Goal: Task Accomplishment & Management: Check status

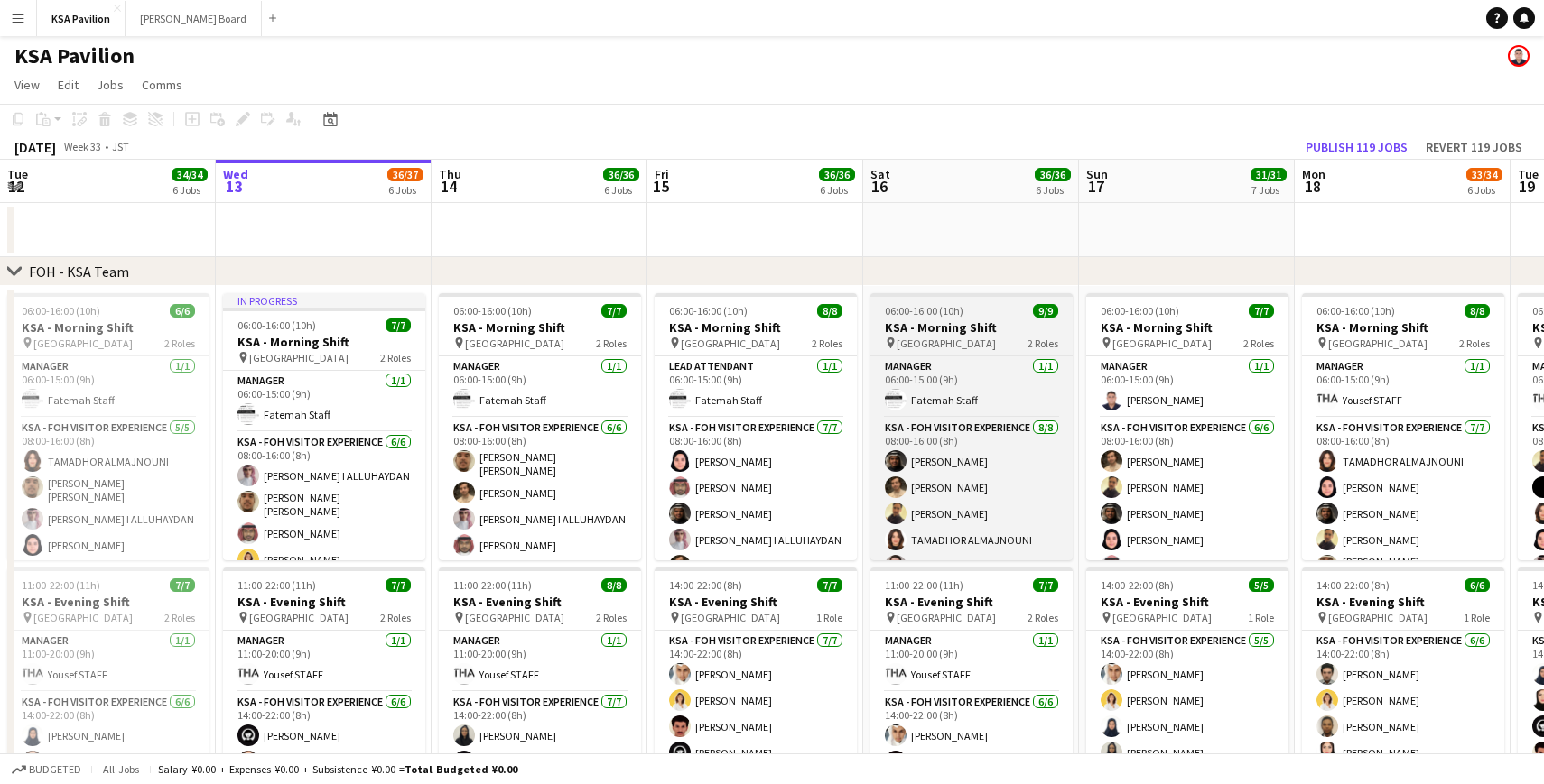
scroll to position [0, 490]
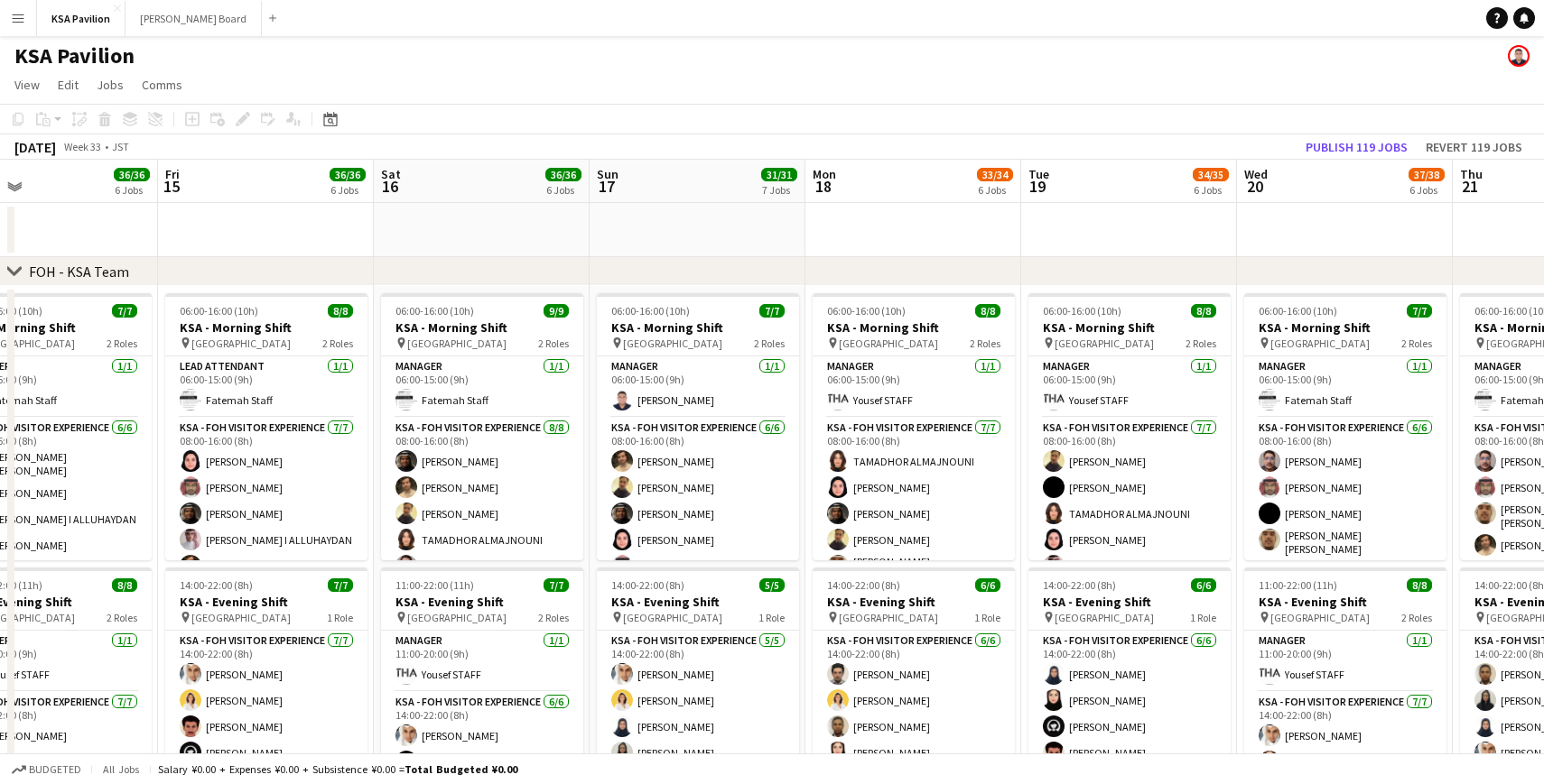
click at [11, 19] on app-icon "Menu" at bounding box center [18, 18] width 15 height 15
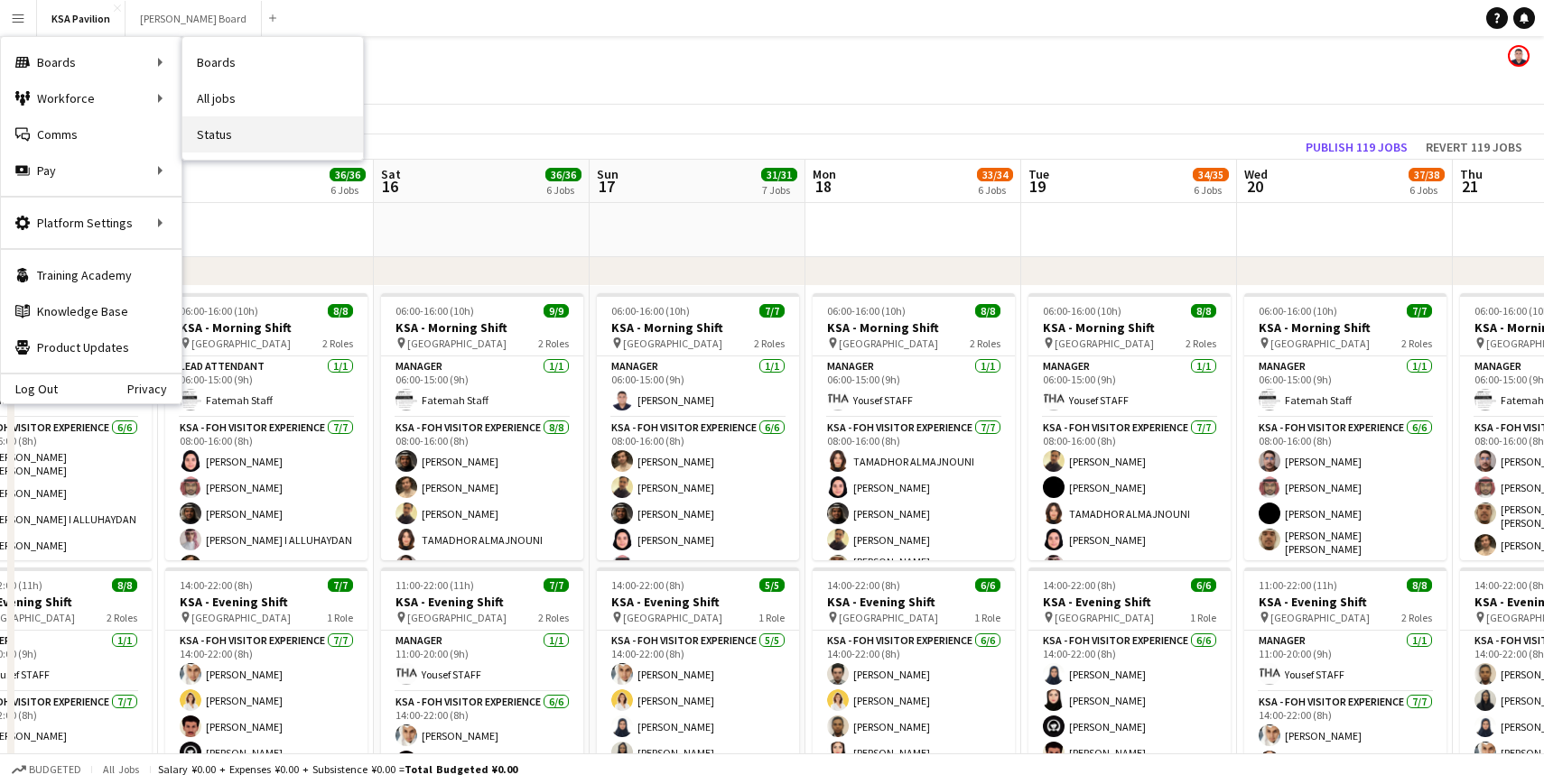
click at [223, 134] on link "Status" at bounding box center [272, 134] width 180 height 36
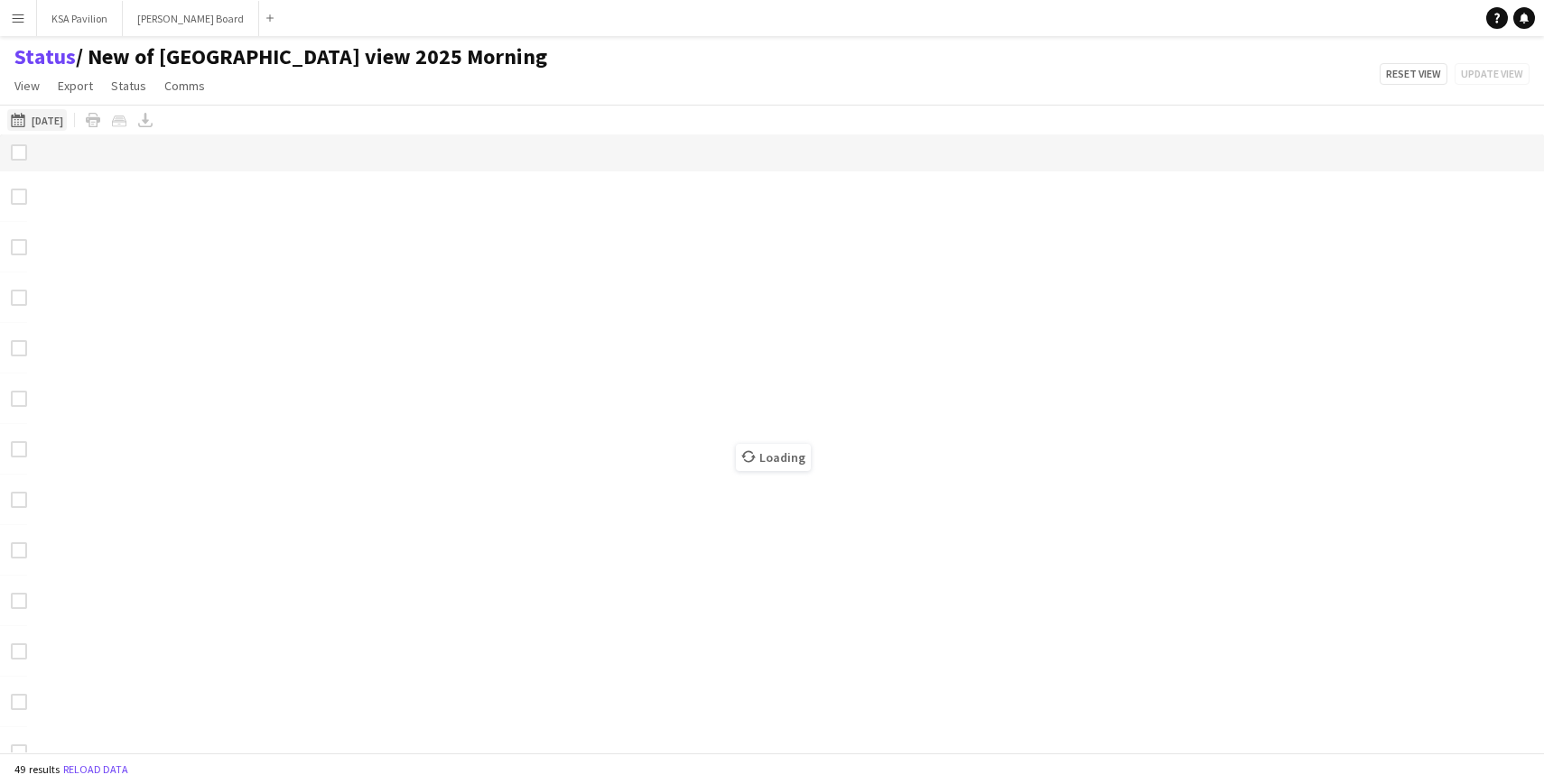
click at [33, 120] on button "Today 08-07-2025" at bounding box center [36, 120] width 59 height 21
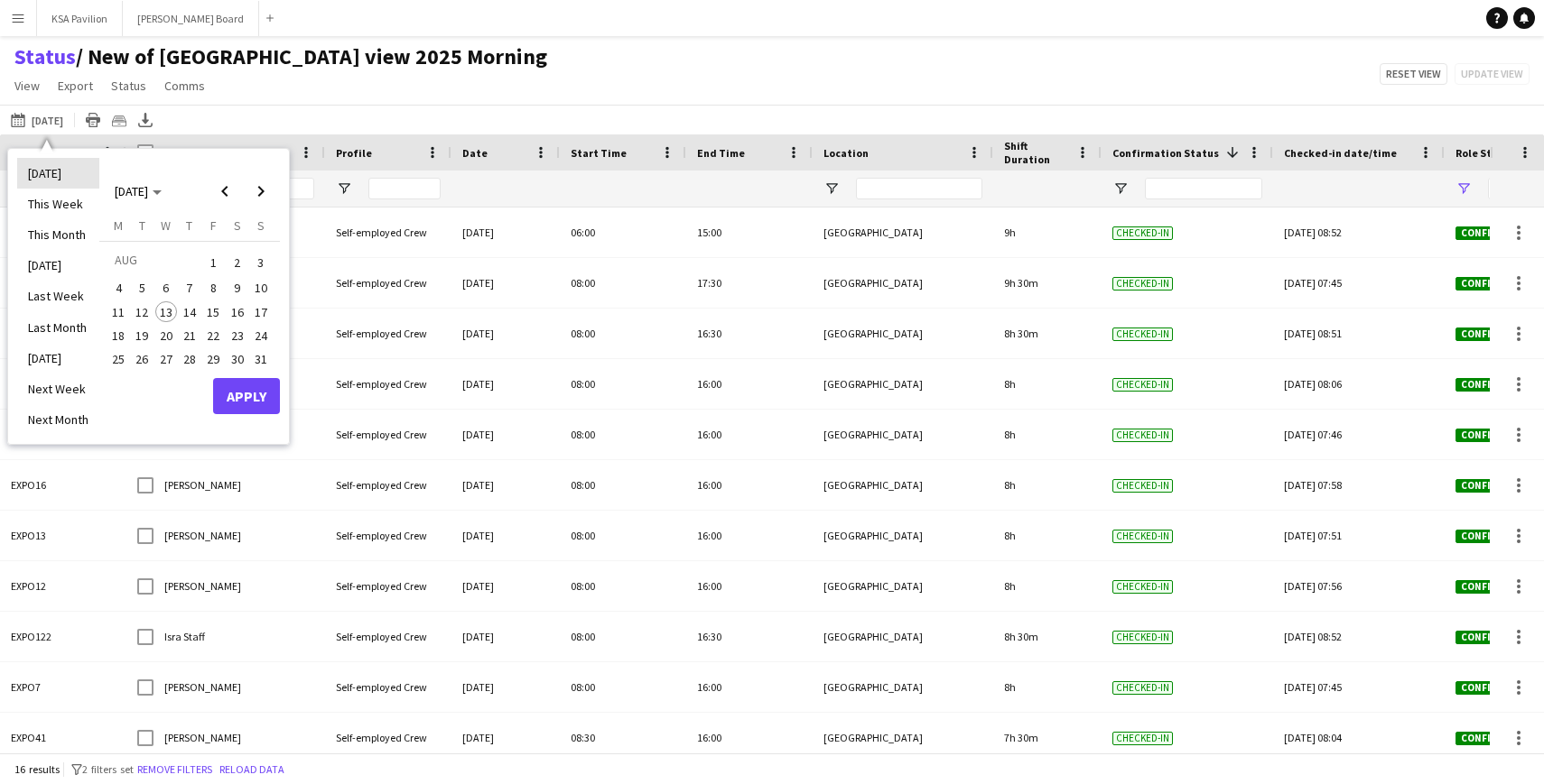
click at [58, 169] on li "[DATE]" at bounding box center [59, 173] width 82 height 30
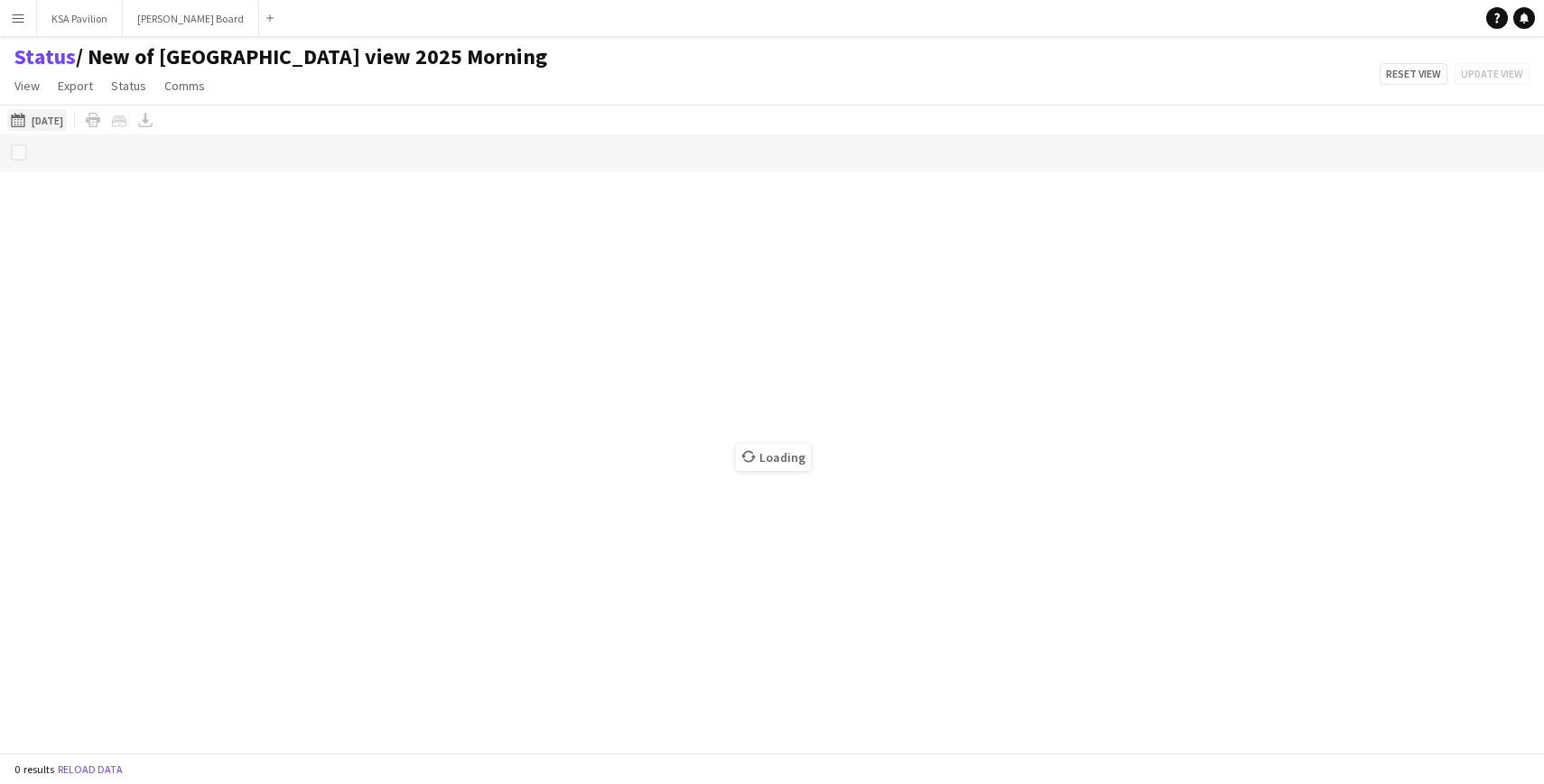
click at [35, 128] on button "[DATE] to [DATE] [DATE]" at bounding box center [36, 120] width 59 height 21
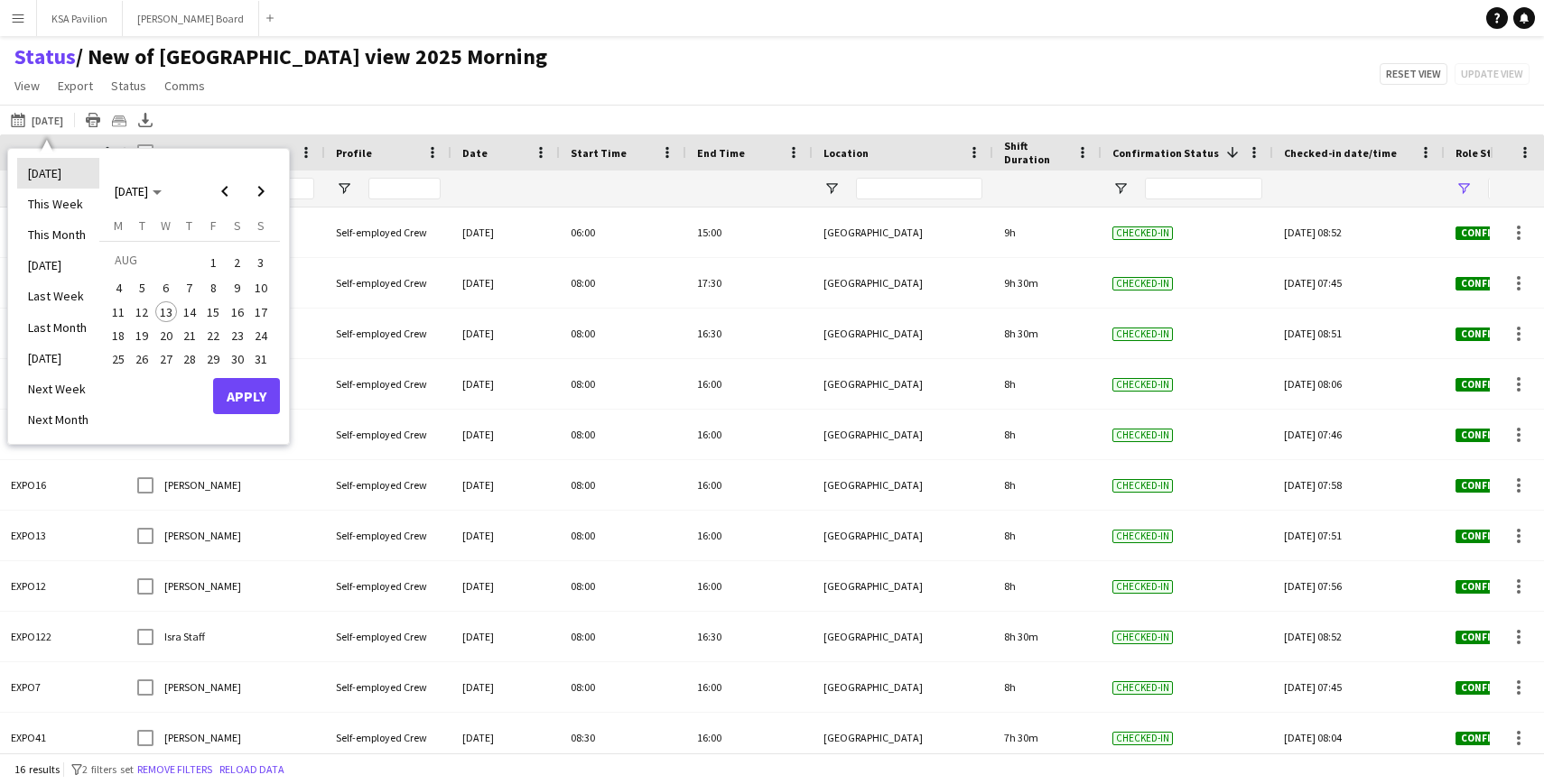
click at [44, 170] on li "[DATE]" at bounding box center [59, 173] width 82 height 30
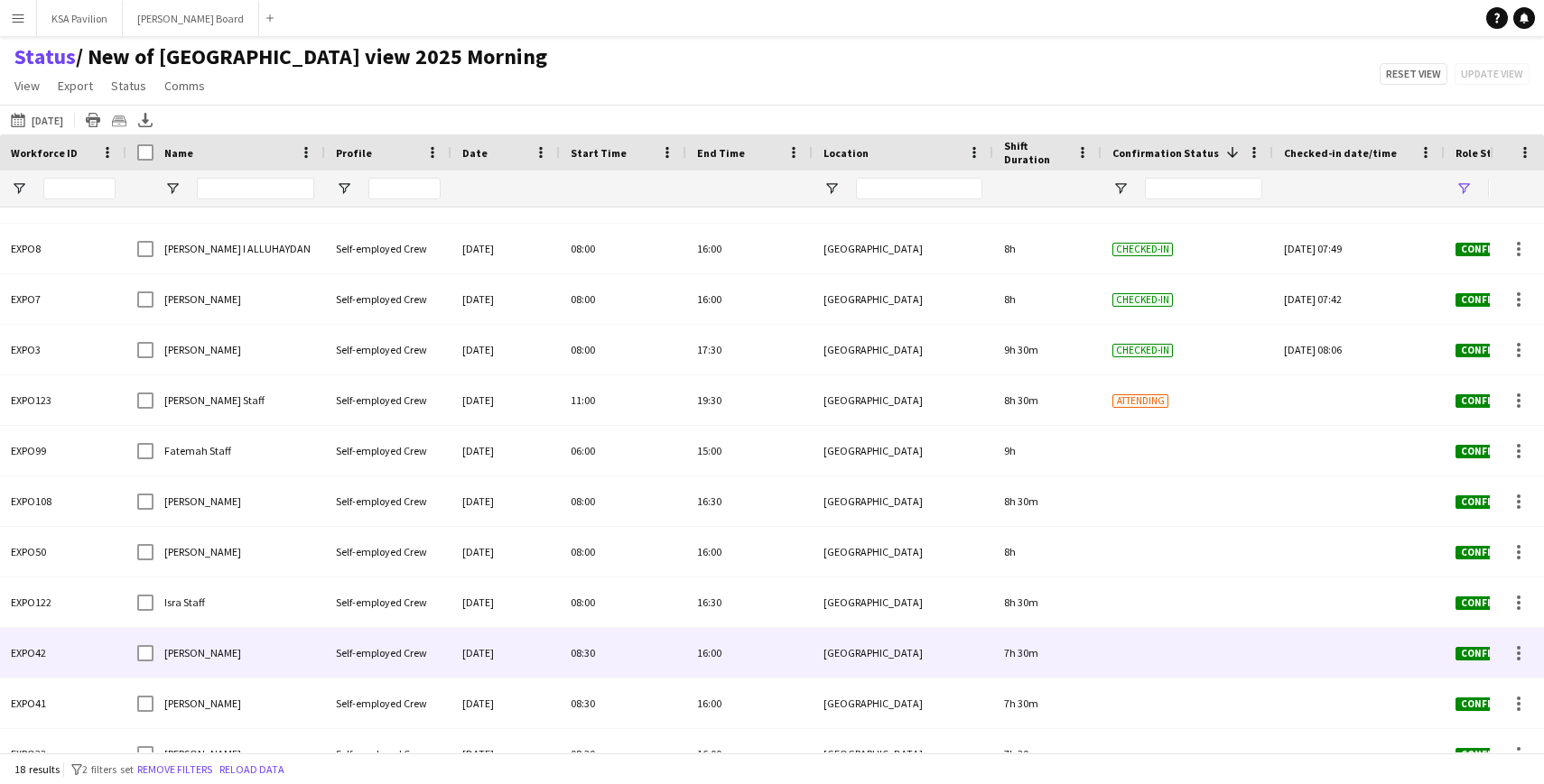
scroll to position [365, 0]
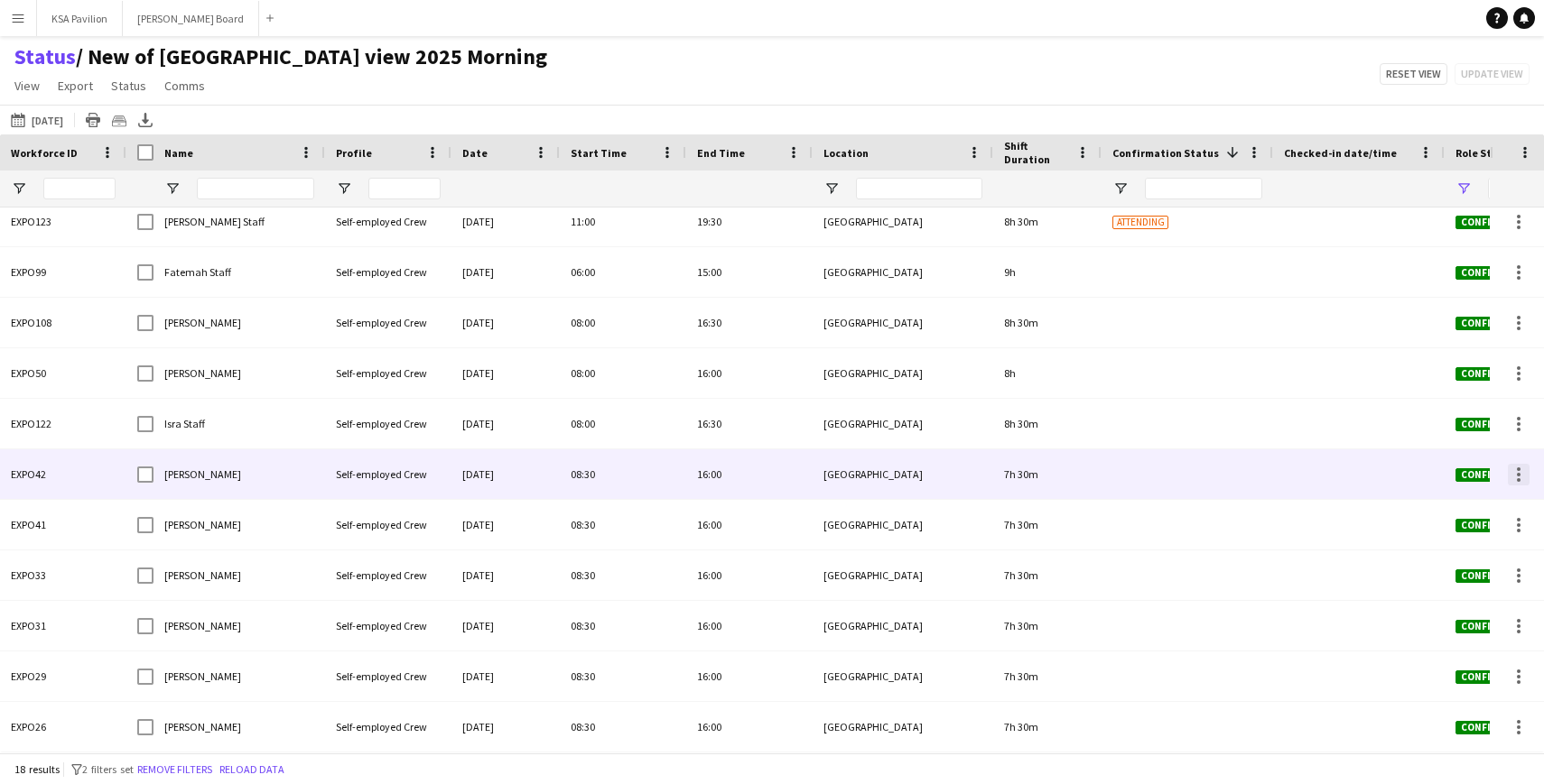
click at [1523, 473] on div at bounding box center [1519, 475] width 21 height 21
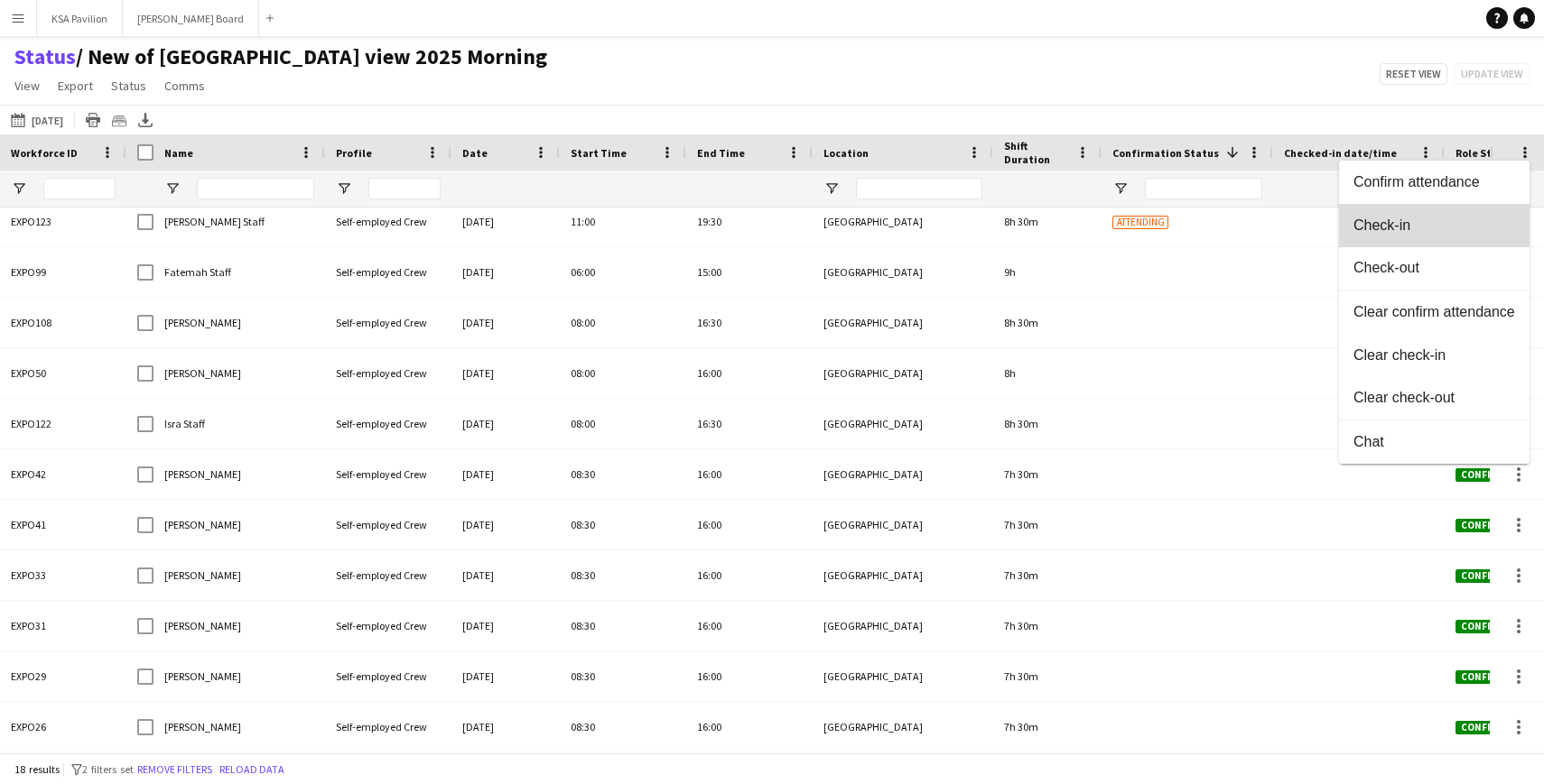
click at [1432, 215] on button "Check-in" at bounding box center [1434, 225] width 190 height 43
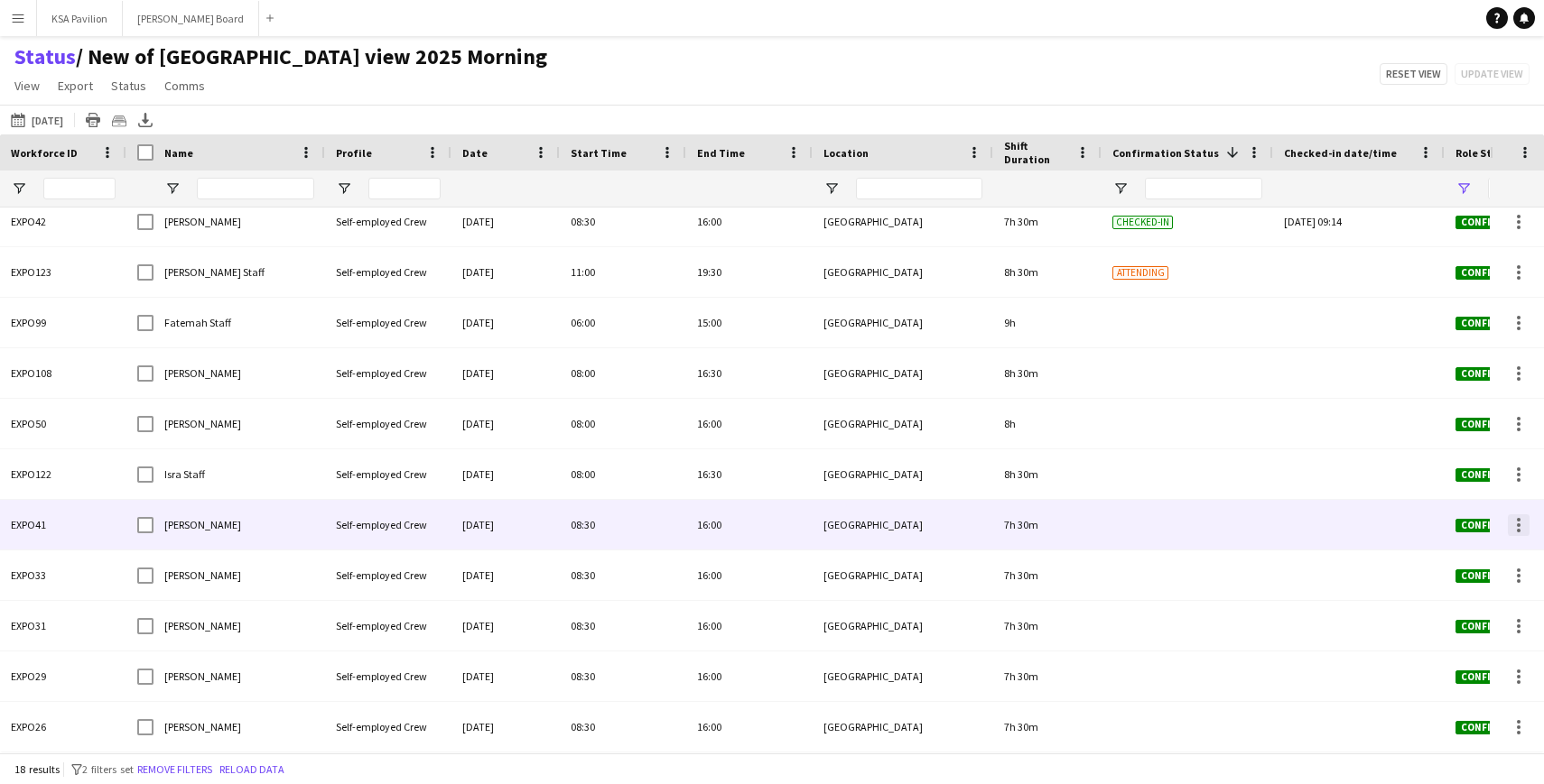
click at [1515, 525] on div at bounding box center [1519, 526] width 21 height 21
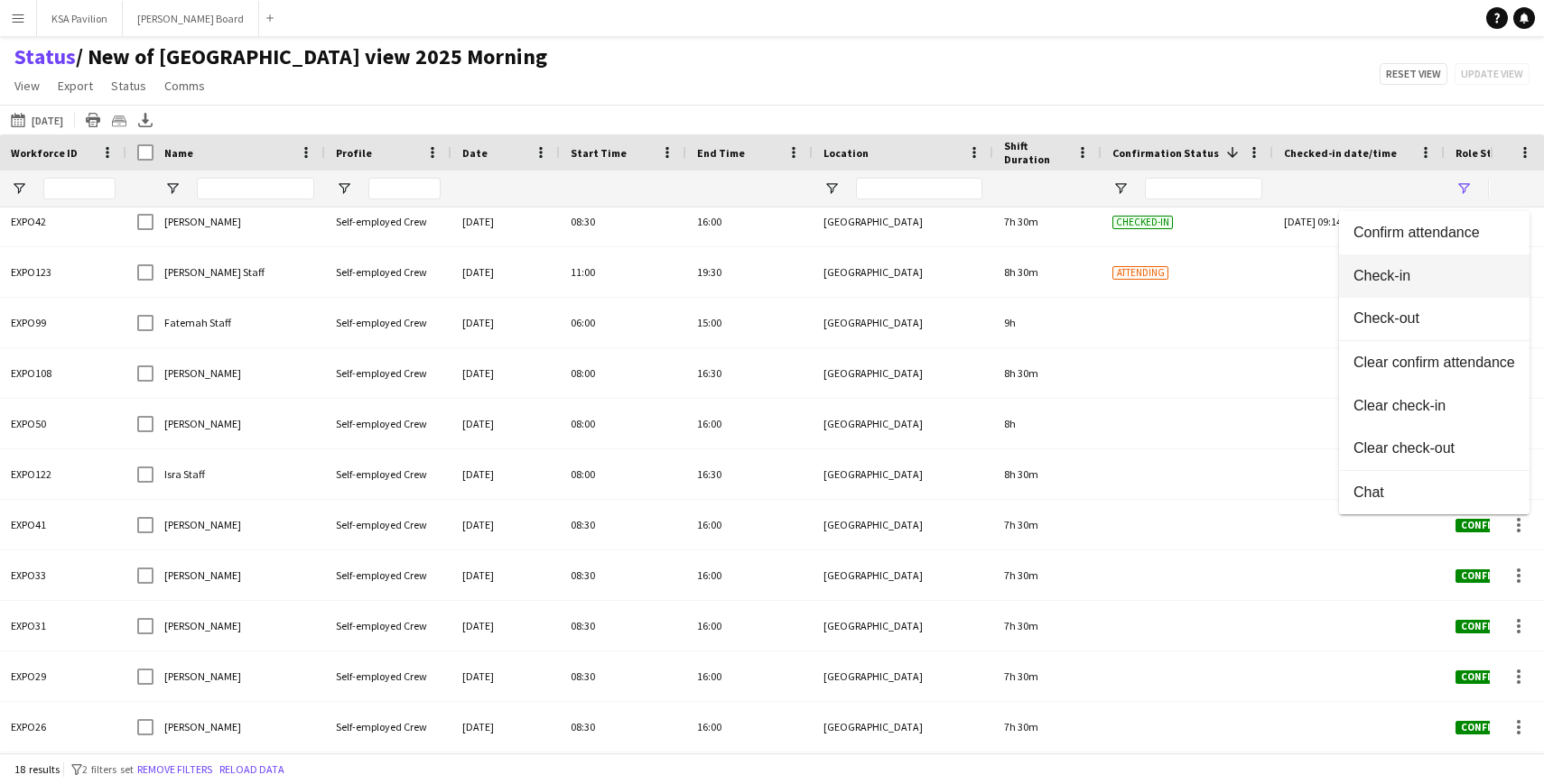
click at [1401, 262] on button "Check-in" at bounding box center [1434, 276] width 190 height 43
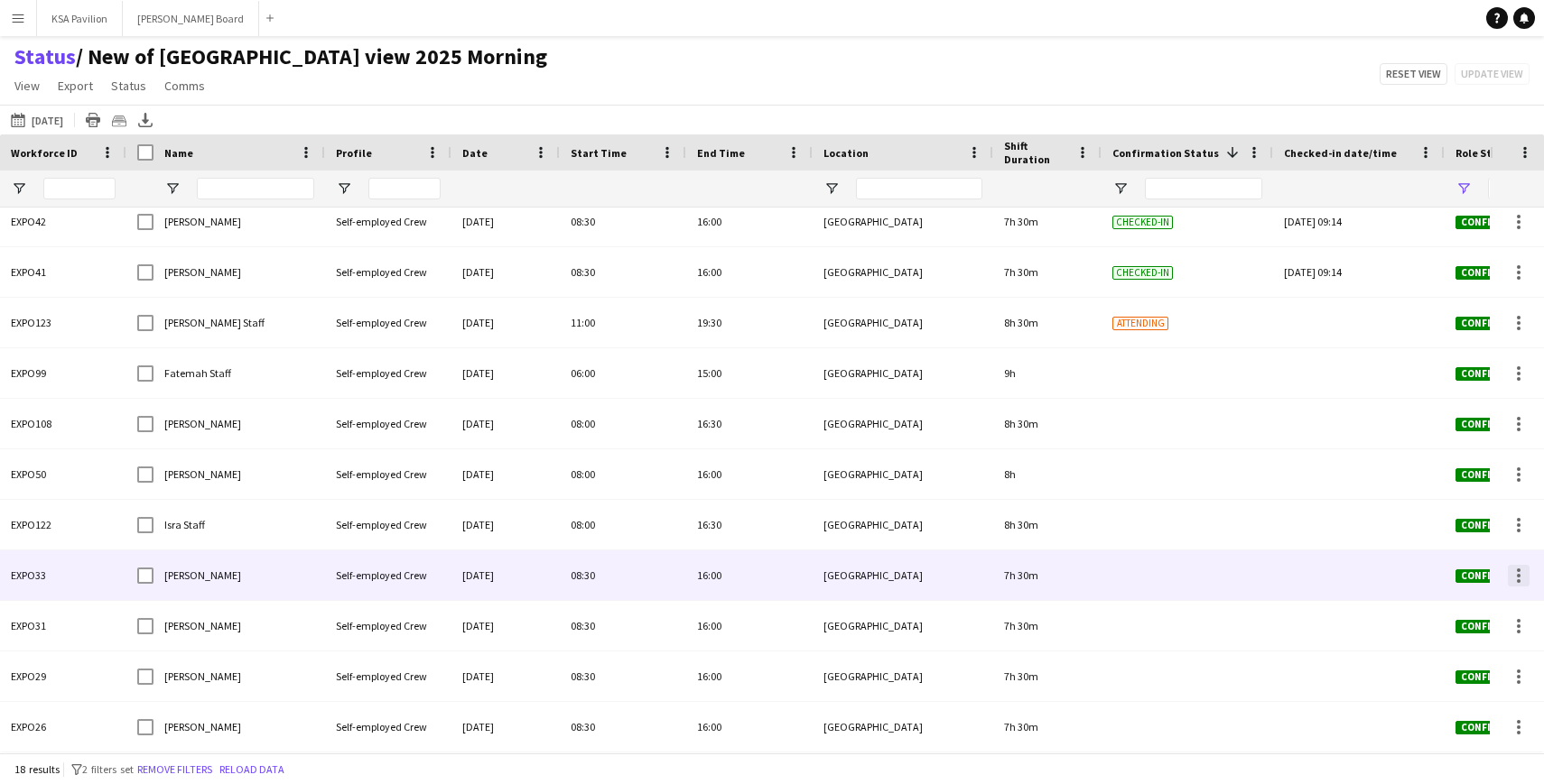
click at [1513, 577] on div at bounding box center [1519, 575] width 21 height 21
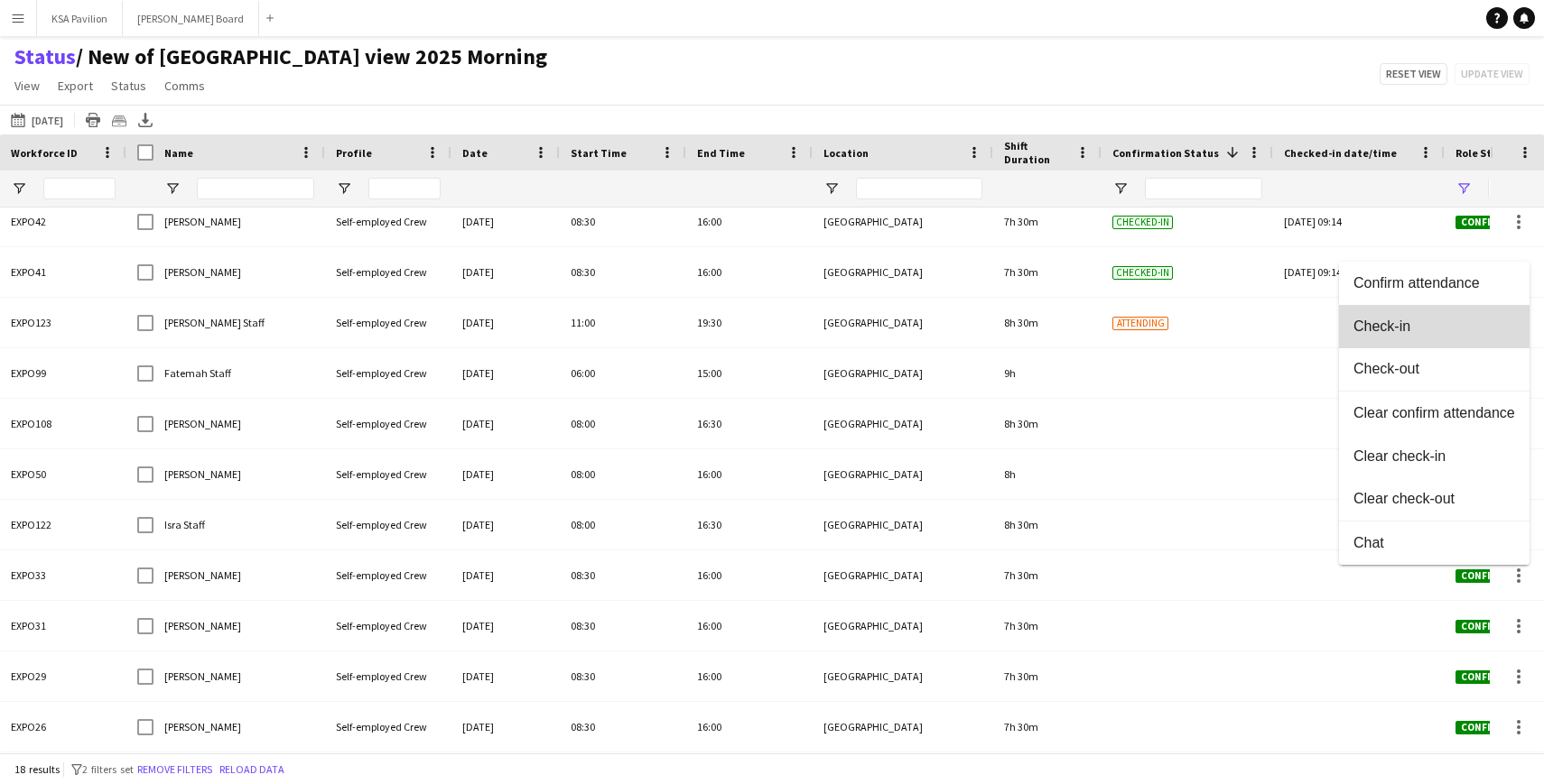
click at [1433, 321] on span "Check-in" at bounding box center [1435, 327] width 162 height 17
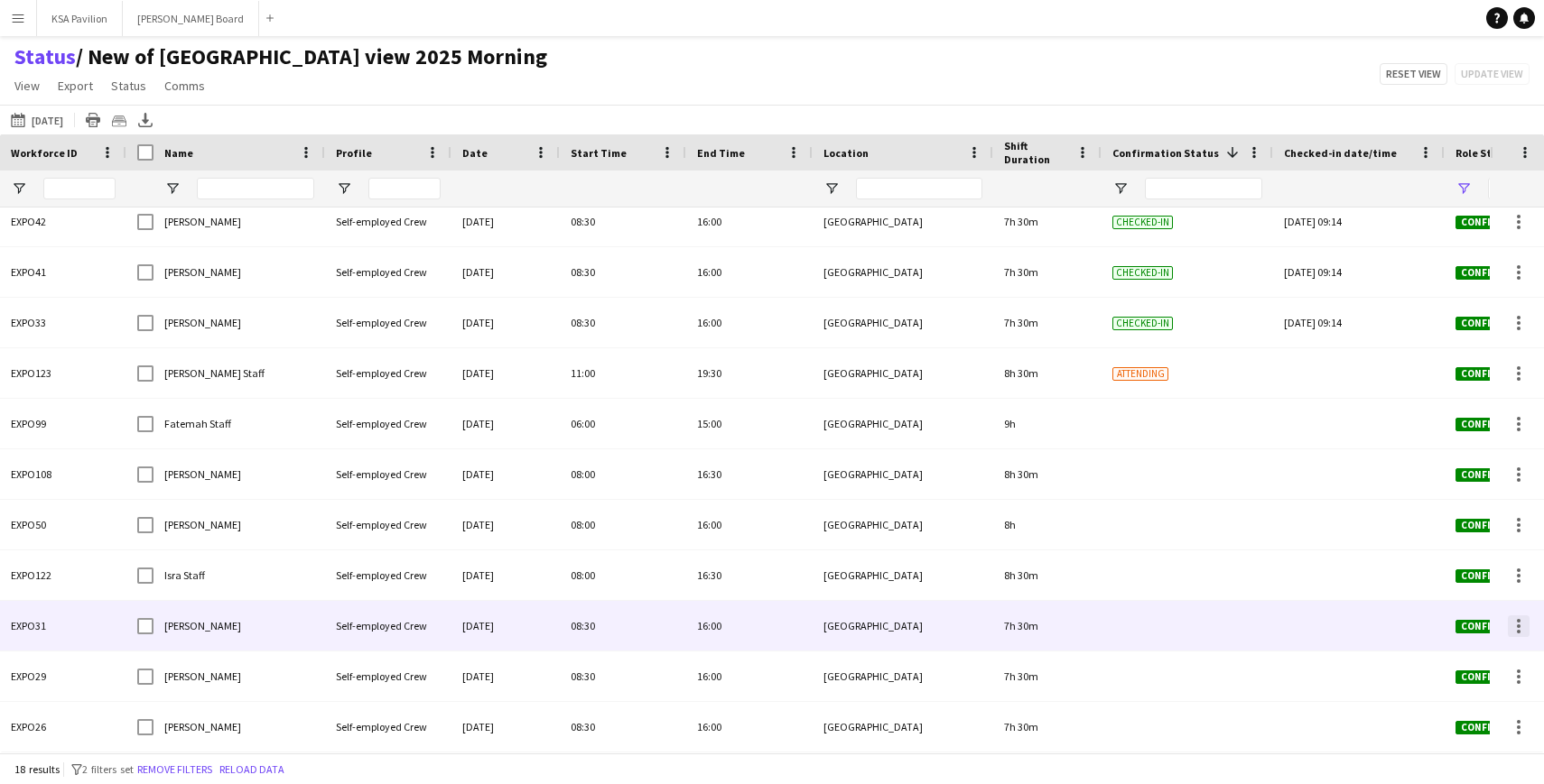
click at [1517, 623] on div at bounding box center [1519, 626] width 21 height 21
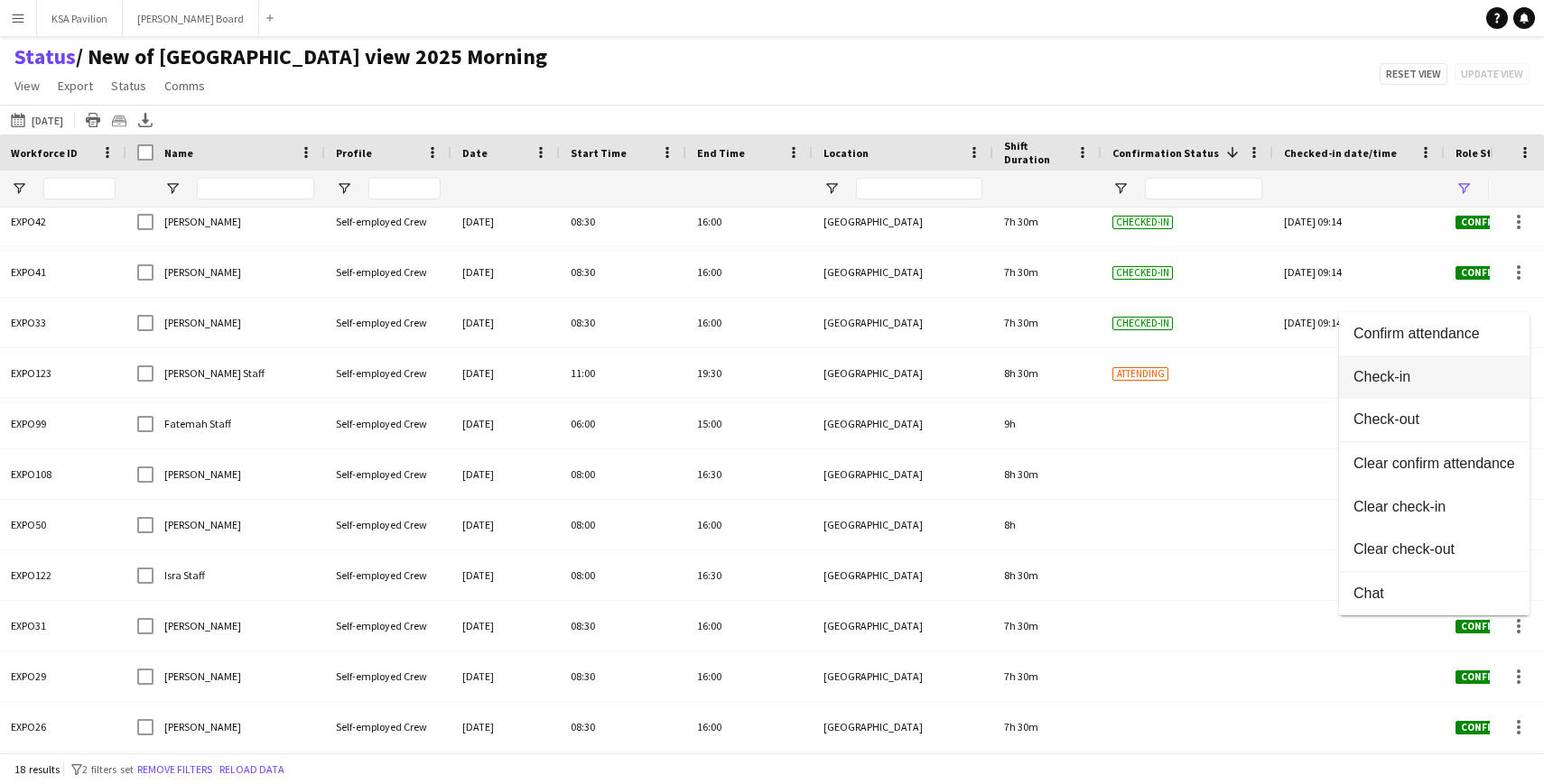
click at [1452, 377] on span "Check-in" at bounding box center [1435, 377] width 162 height 17
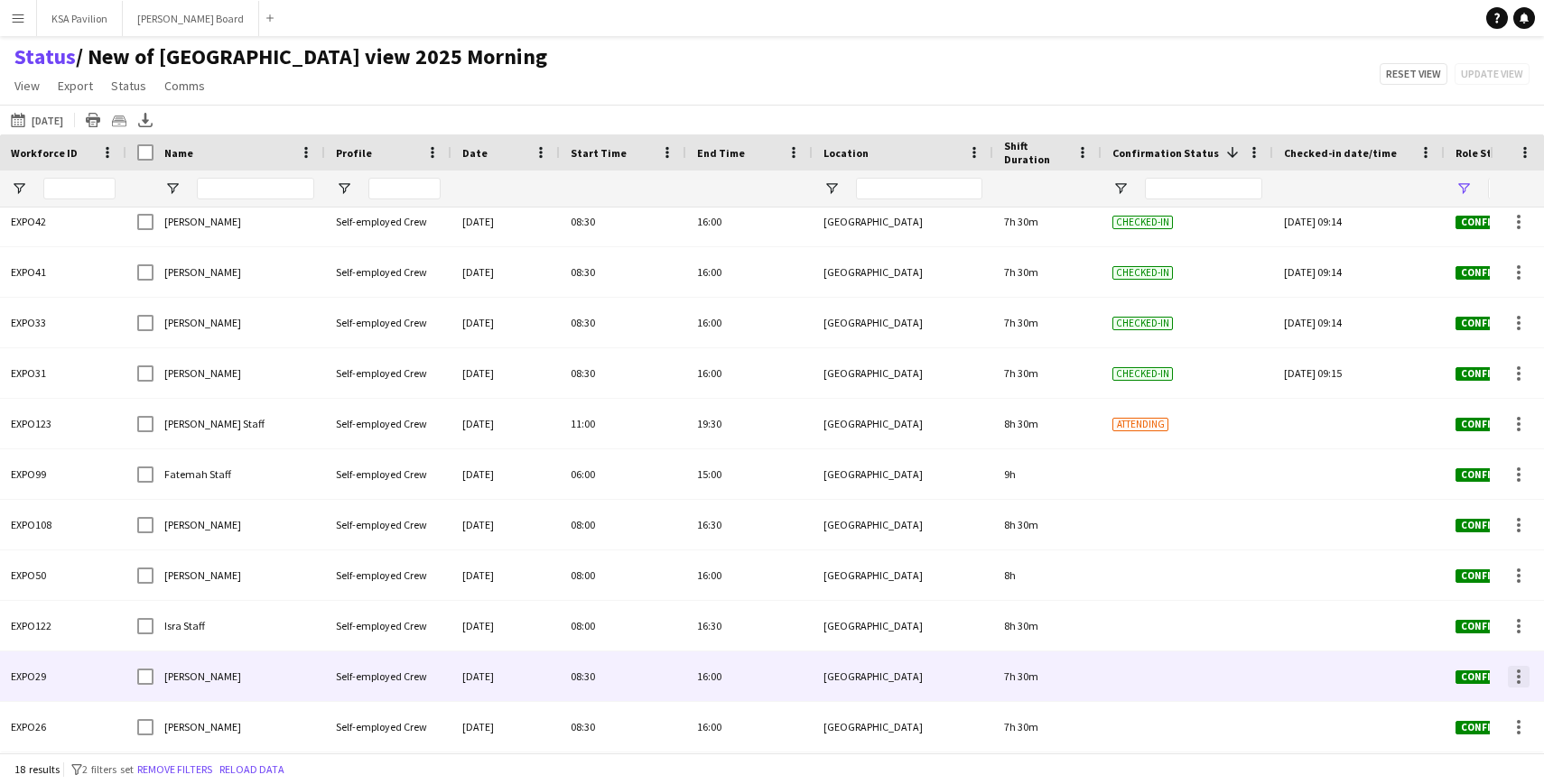
click at [1521, 673] on div at bounding box center [1519, 677] width 21 height 21
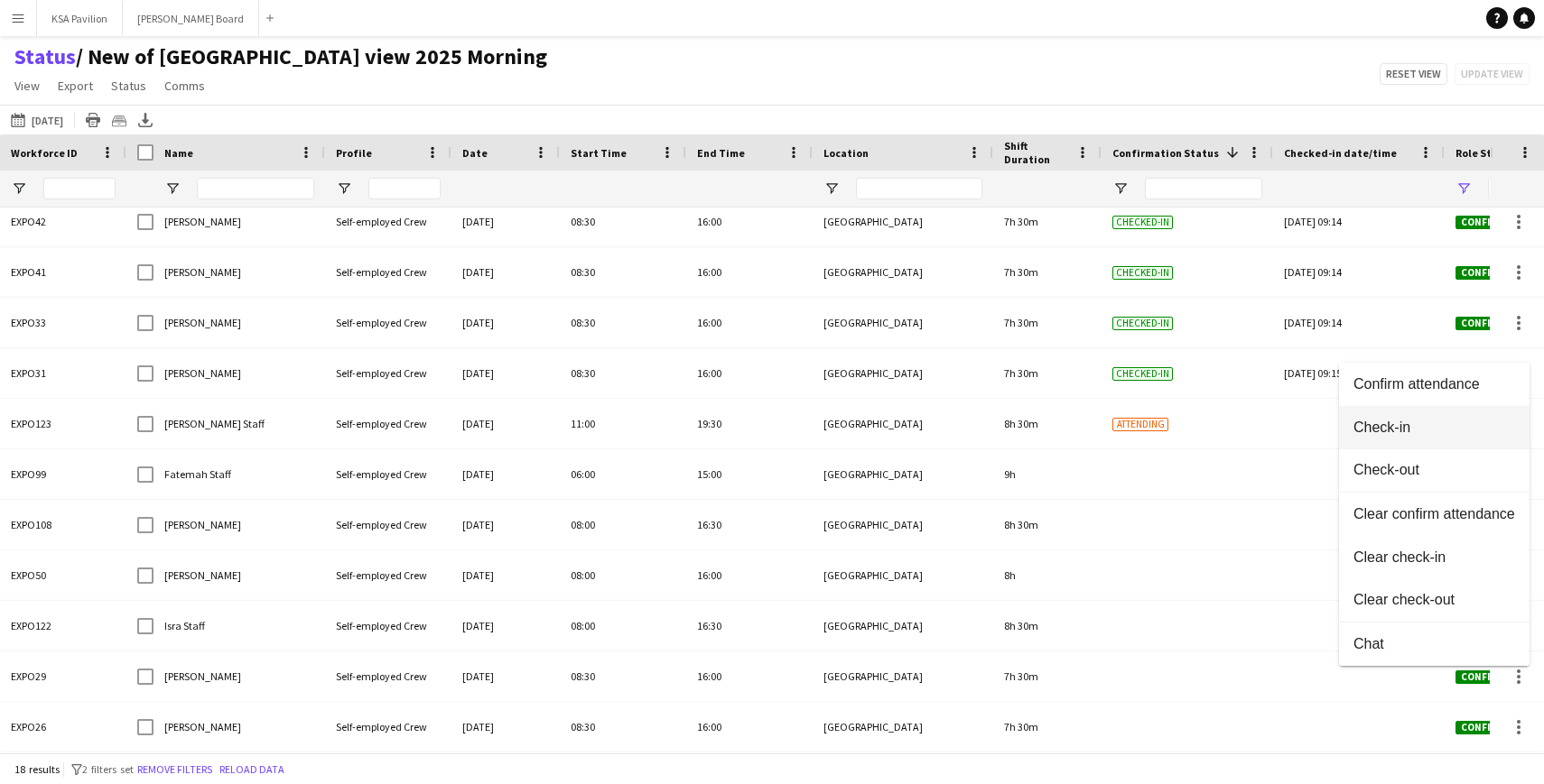
click at [1454, 432] on span "Check-in" at bounding box center [1435, 427] width 162 height 17
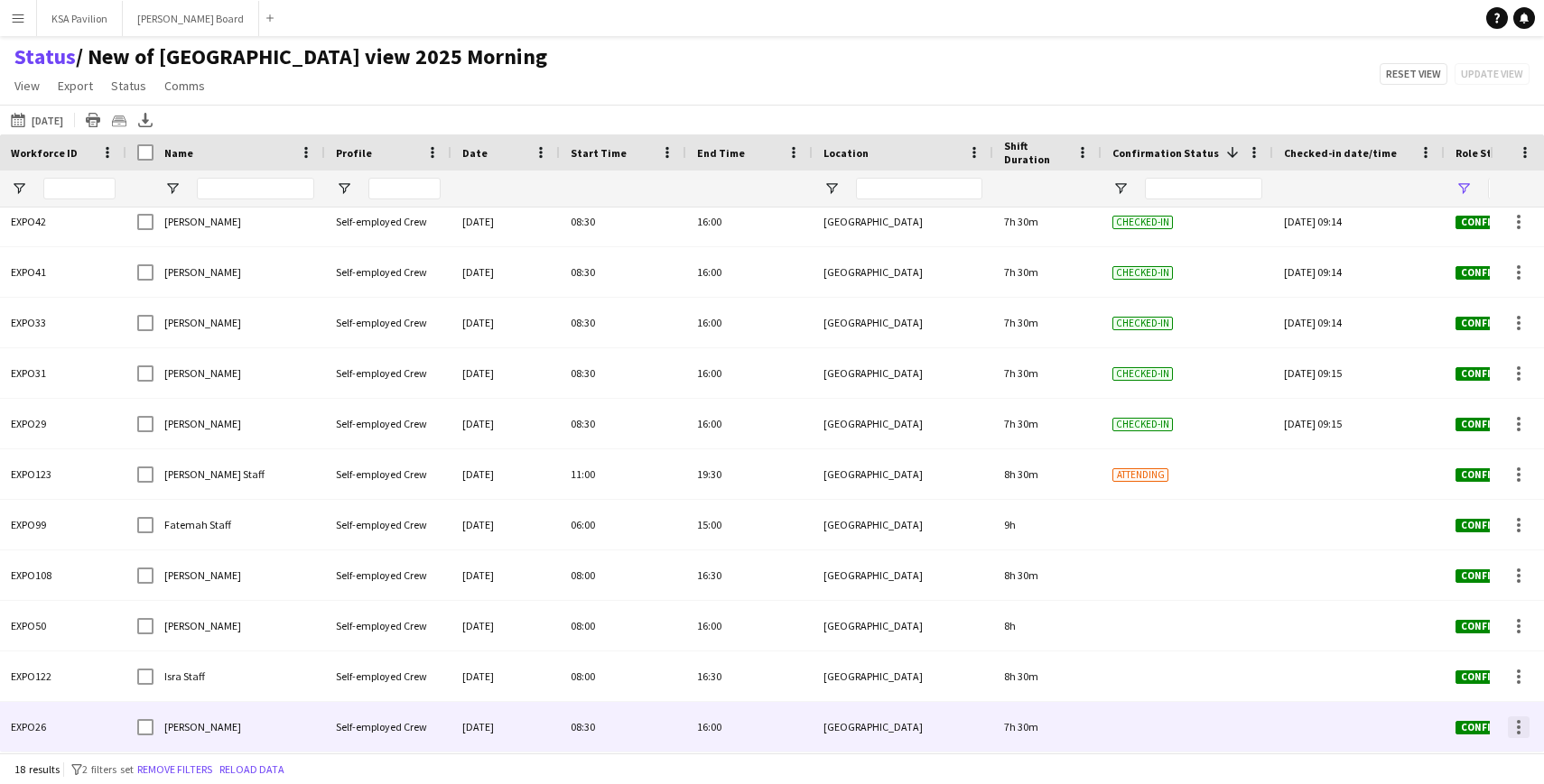
click at [1517, 727] on div at bounding box center [1519, 727] width 4 height 4
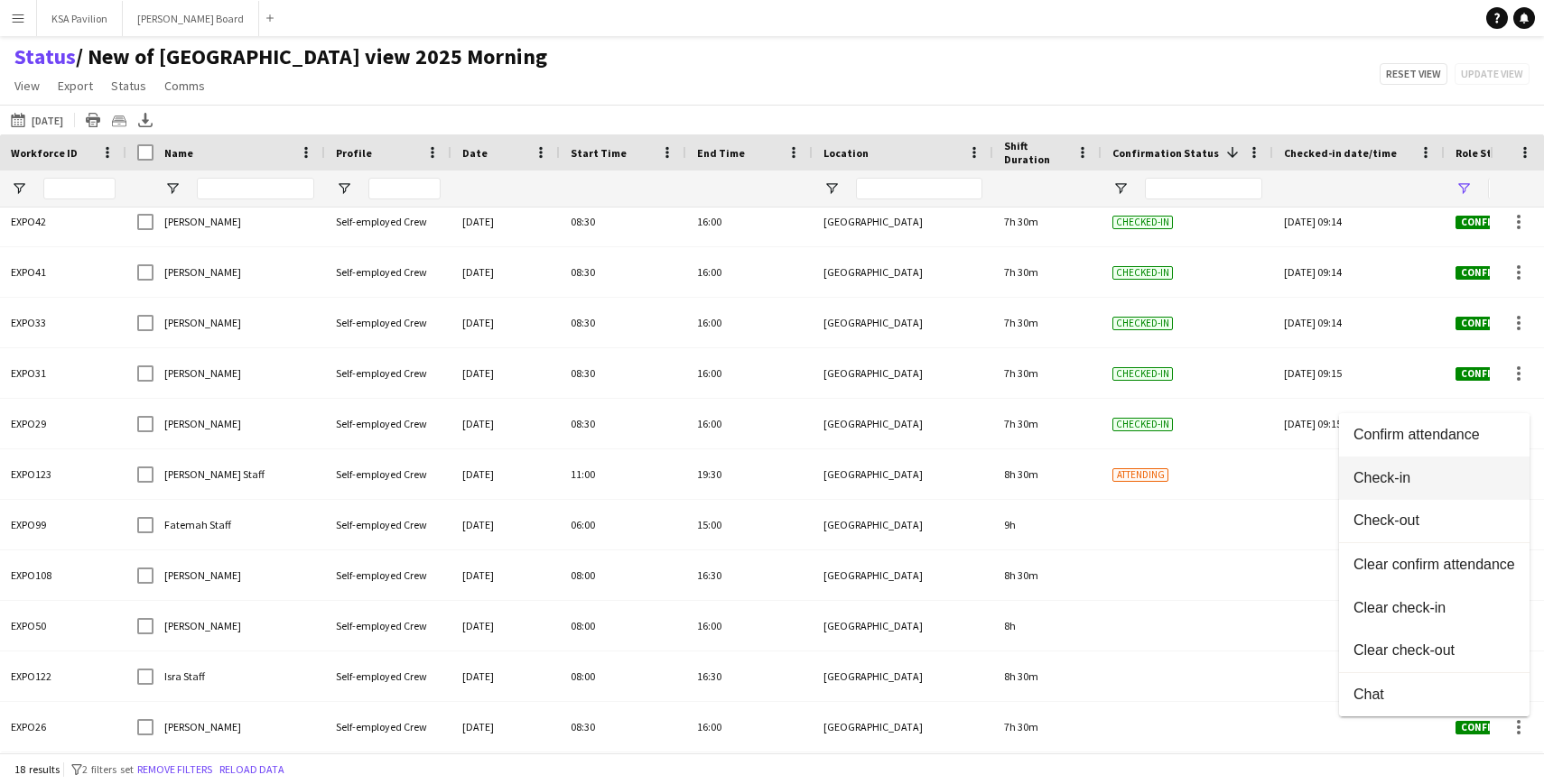
click at [1432, 490] on button "Check-in" at bounding box center [1434, 478] width 190 height 43
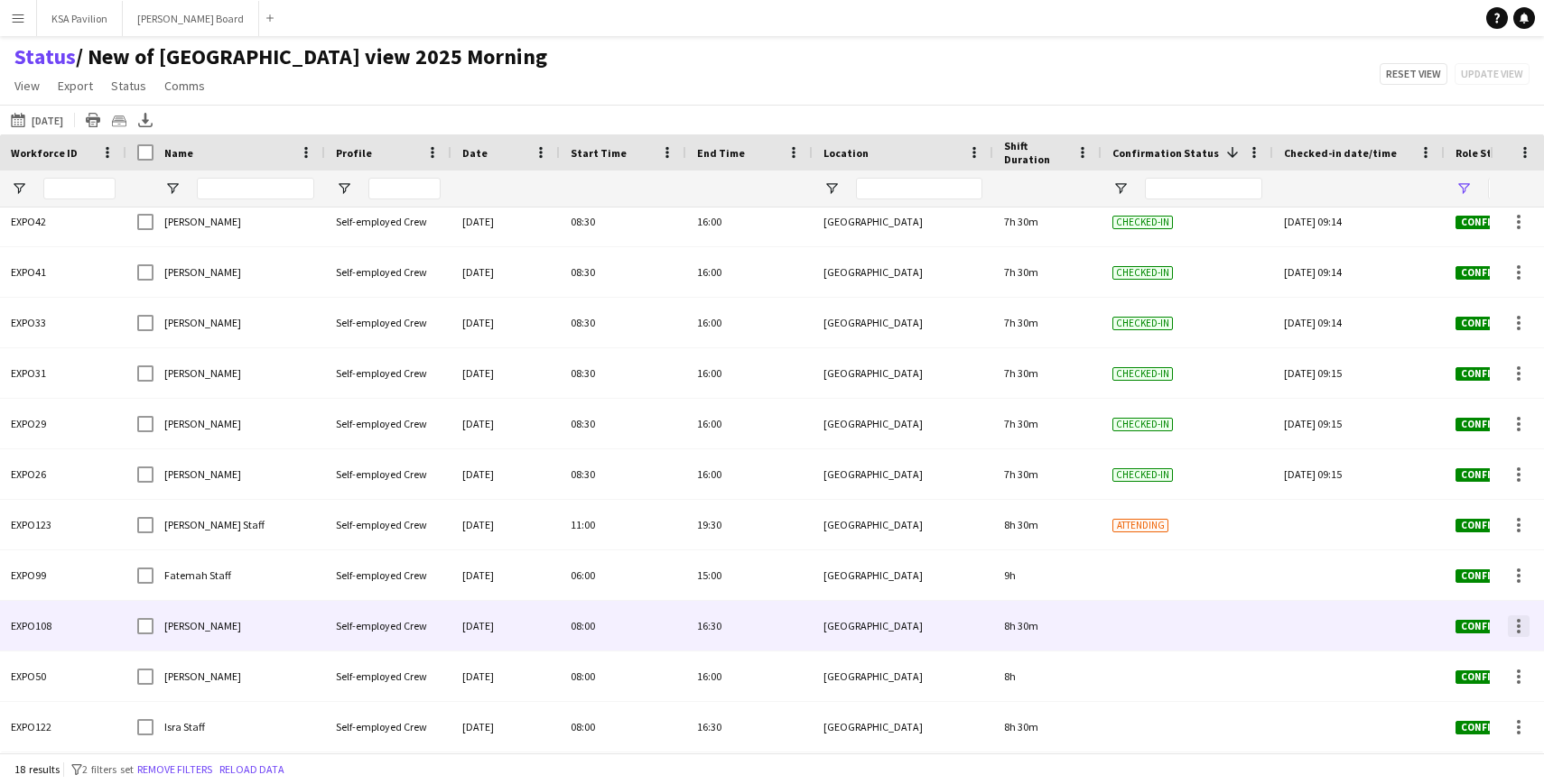
click at [1518, 633] on div at bounding box center [1519, 626] width 21 height 21
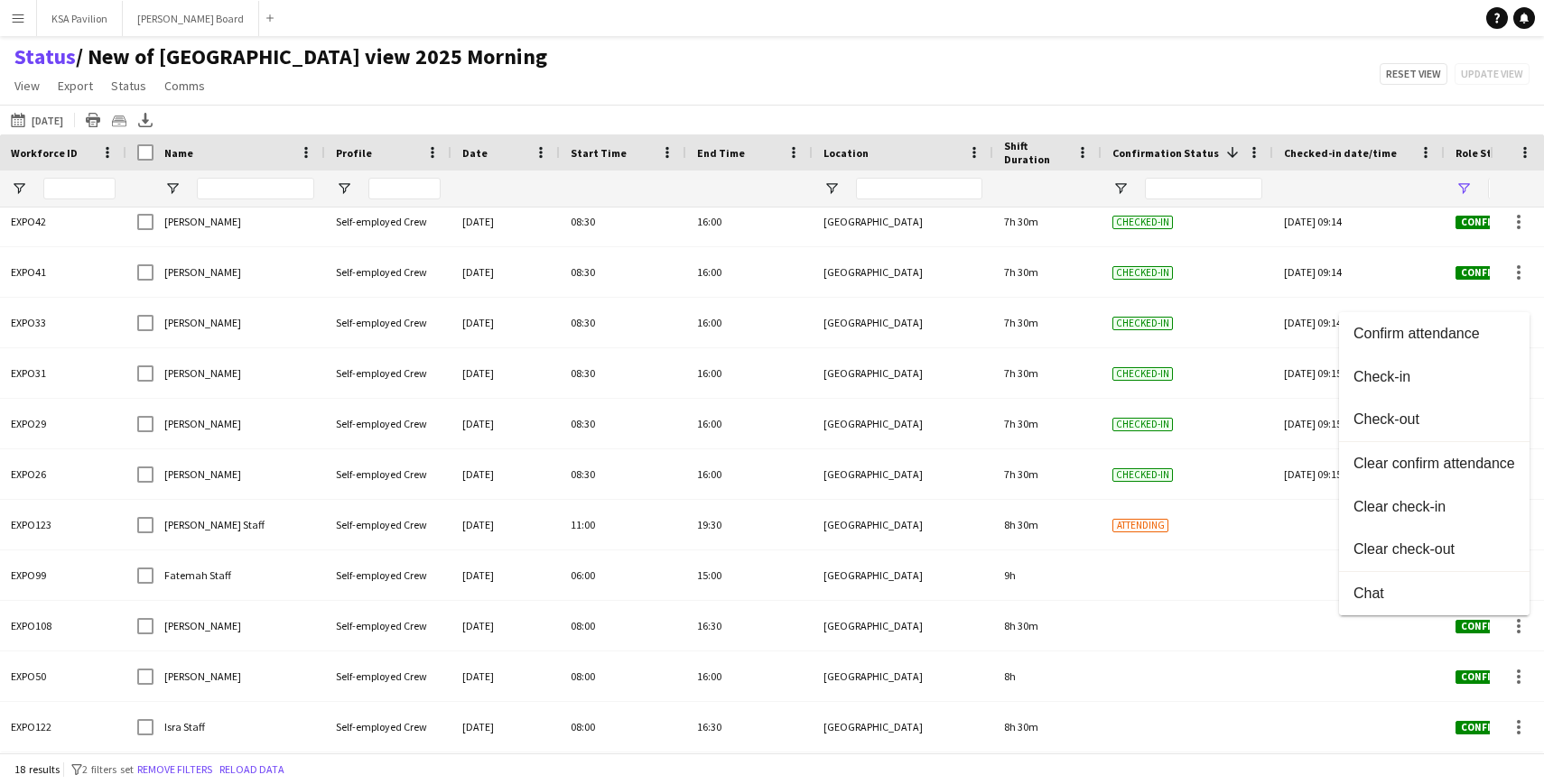
click at [1080, 80] on div at bounding box center [772, 392] width 1544 height 784
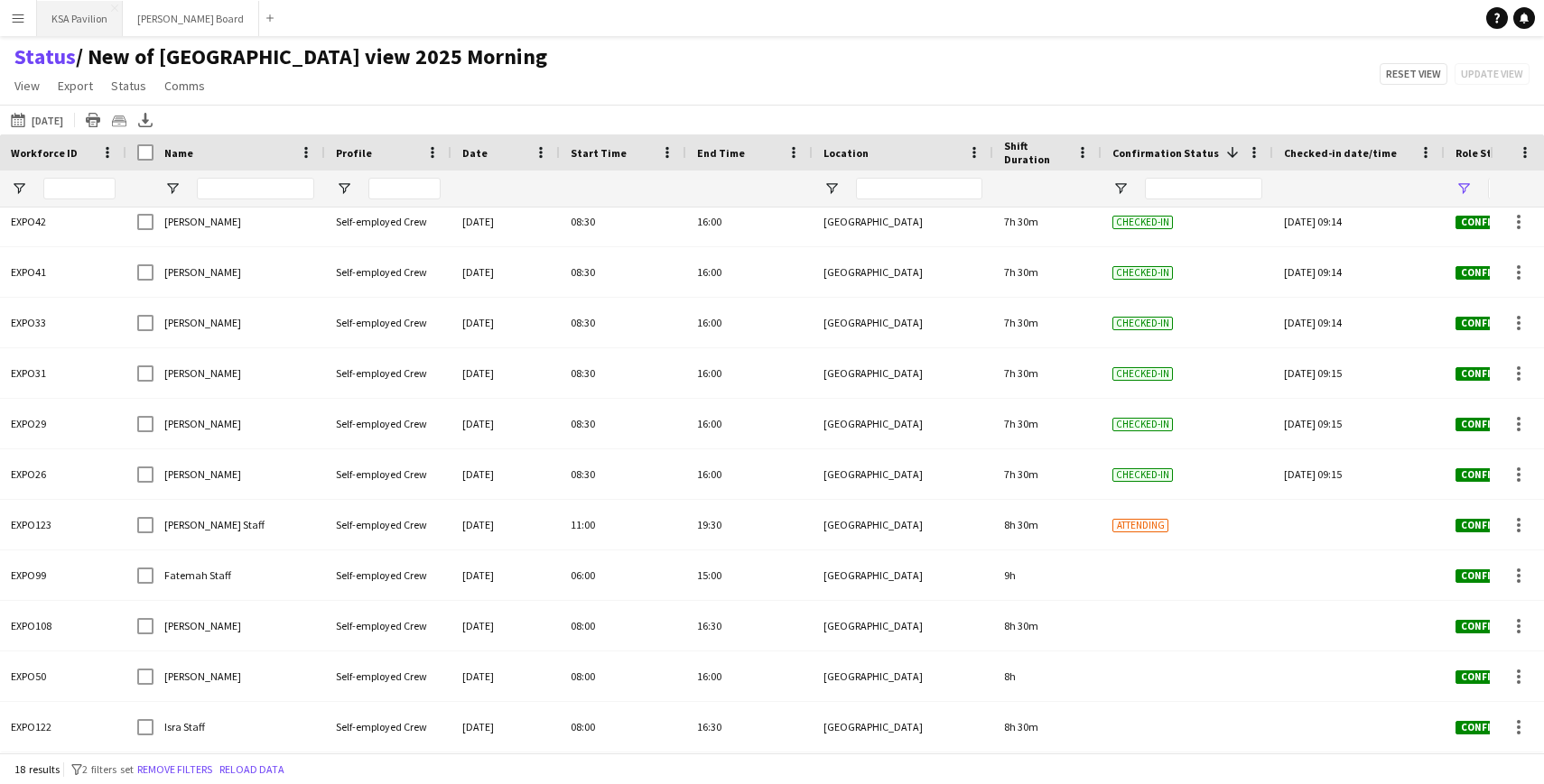
click at [87, 25] on button "KSA Pavilion Close" at bounding box center [80, 19] width 86 height 35
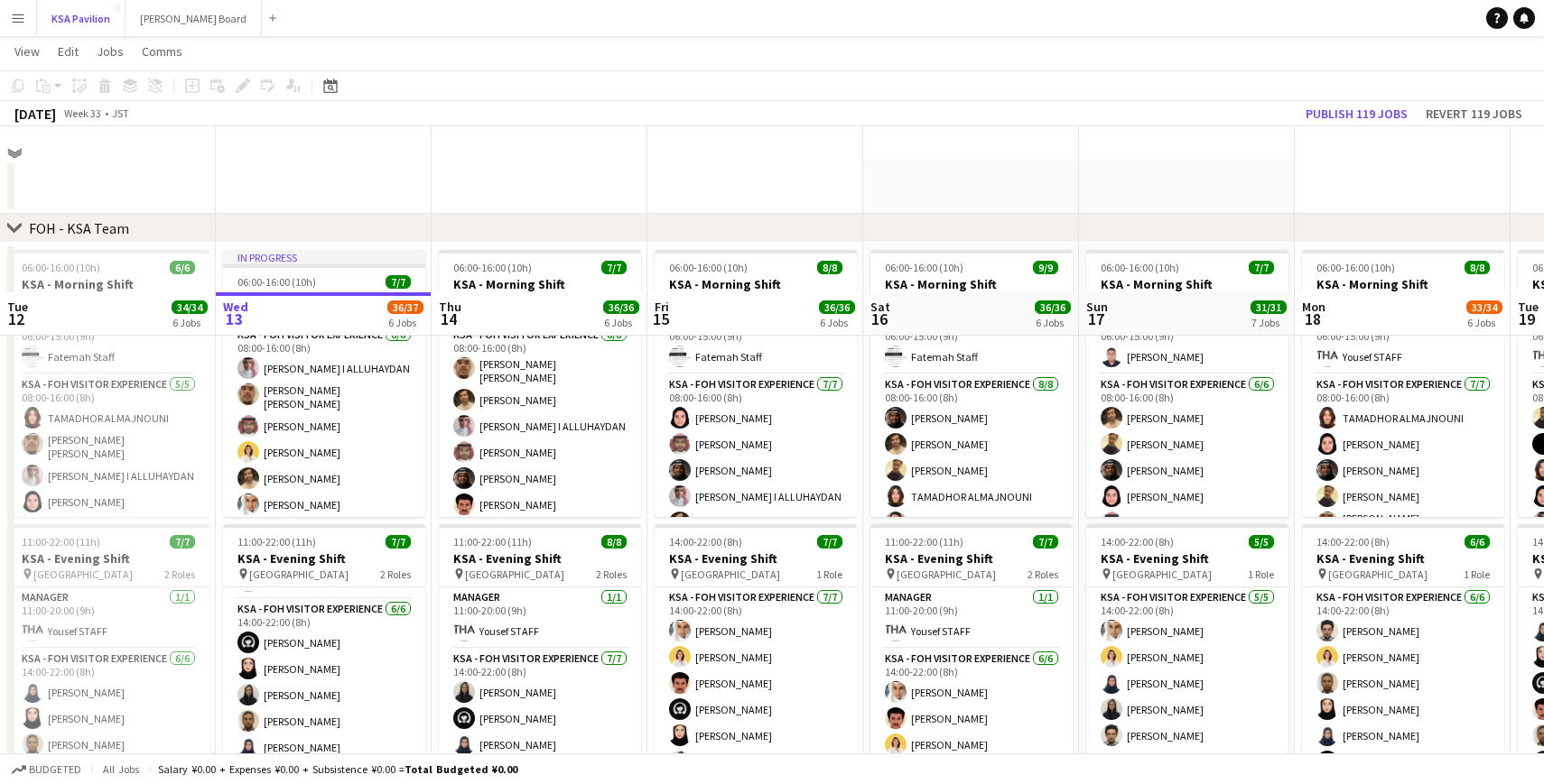
scroll to position [350, 0]
